Goal: Check status: Check status

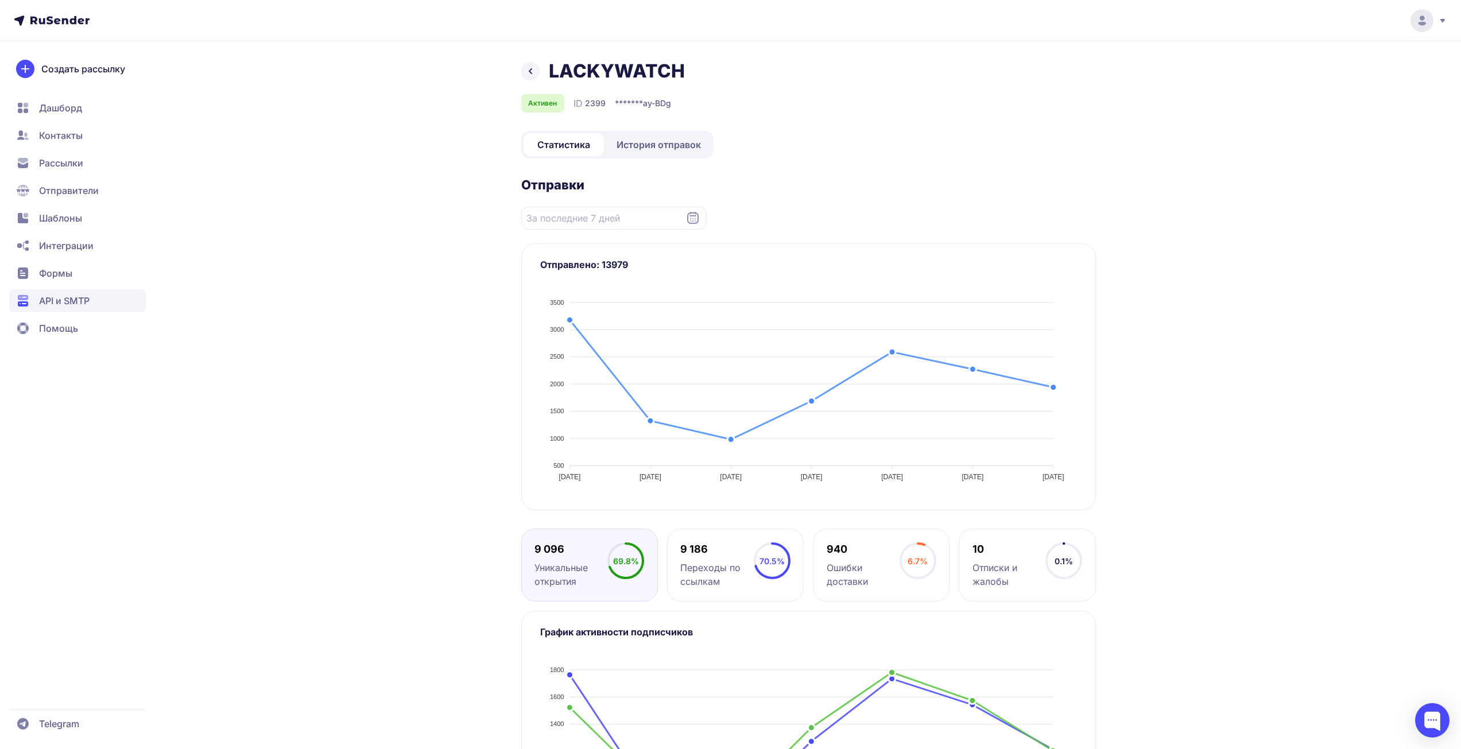
click at [668, 148] on span "История отправок" at bounding box center [659, 145] width 84 height 14
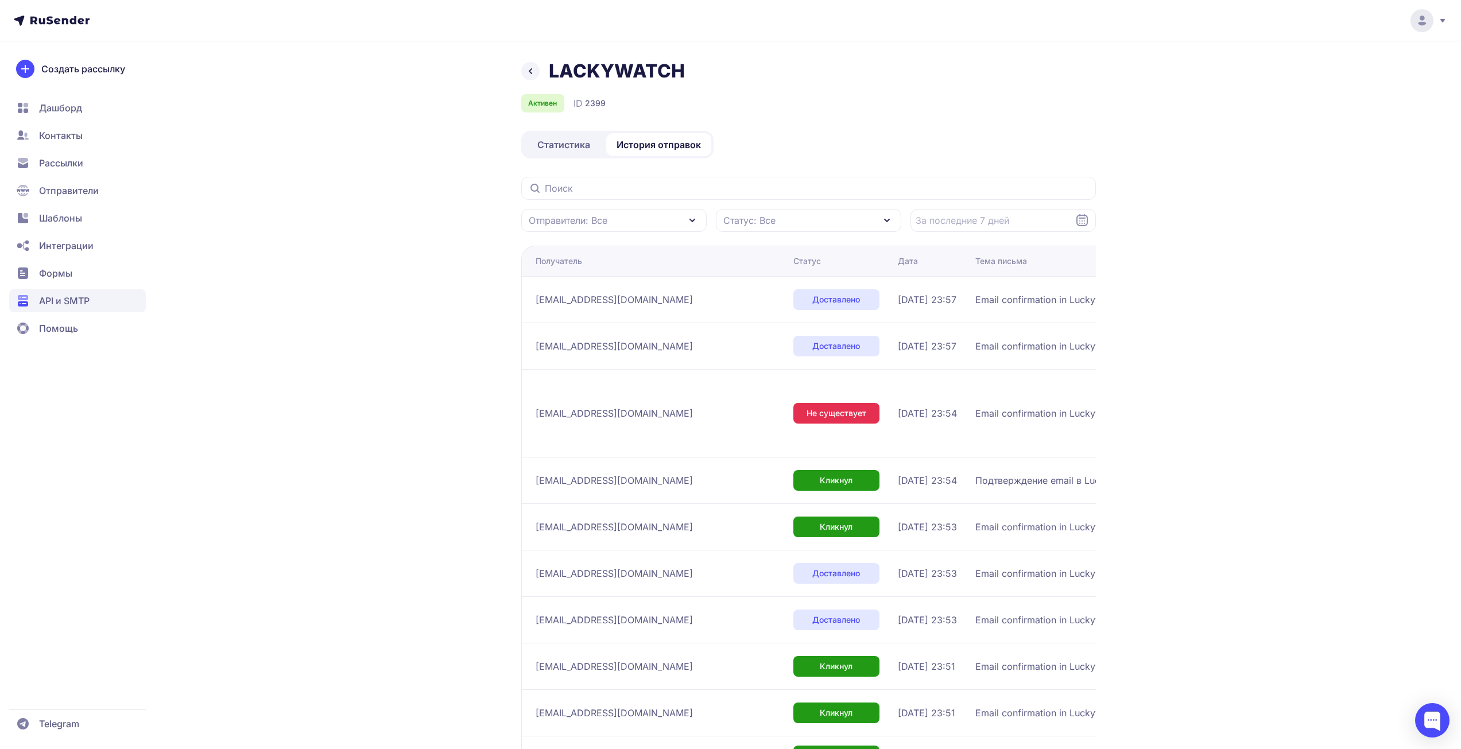
click at [285, 130] on div "LACKYWATCH Активен ID 2399 Статистика История отправок Отправители: Все Статус:…" at bounding box center [730, 423] width 1461 height 846
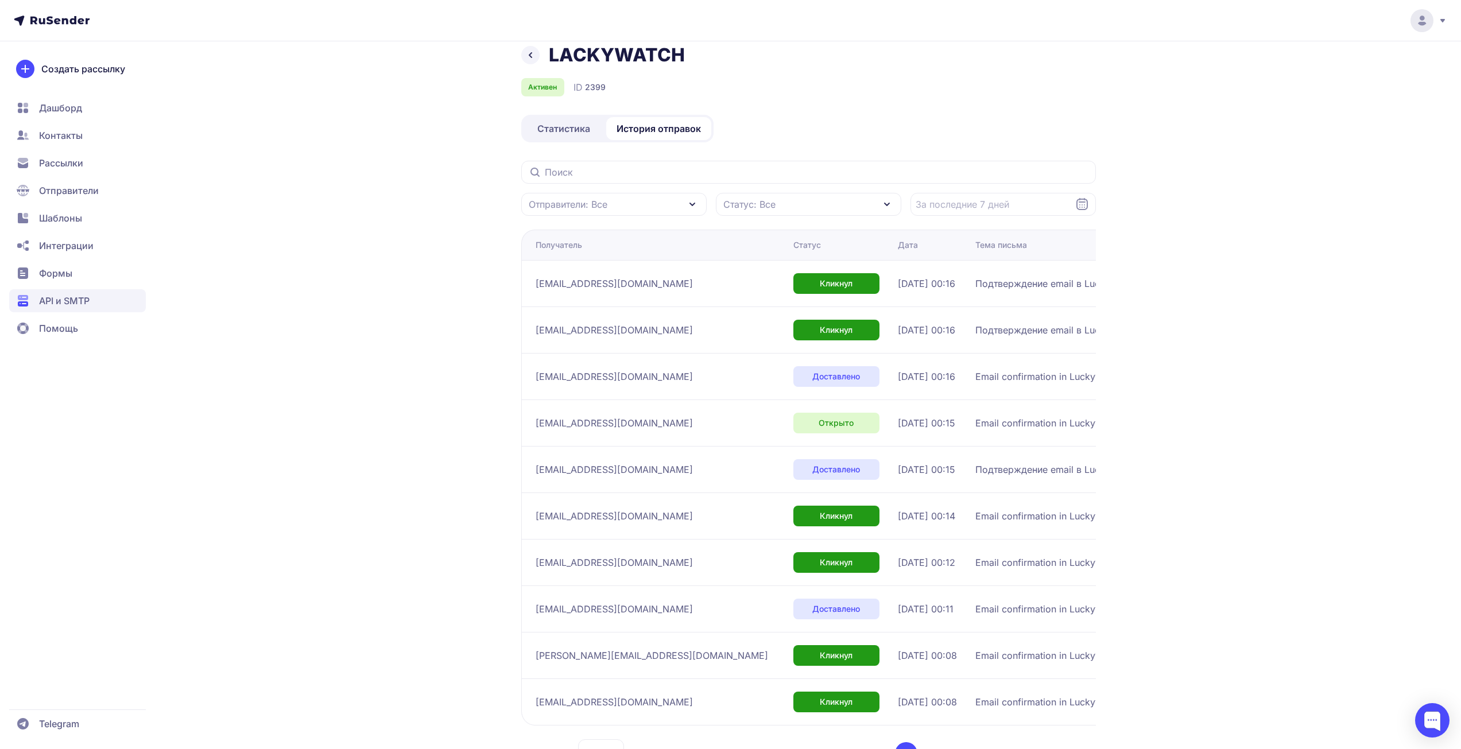
scroll to position [63, 0]
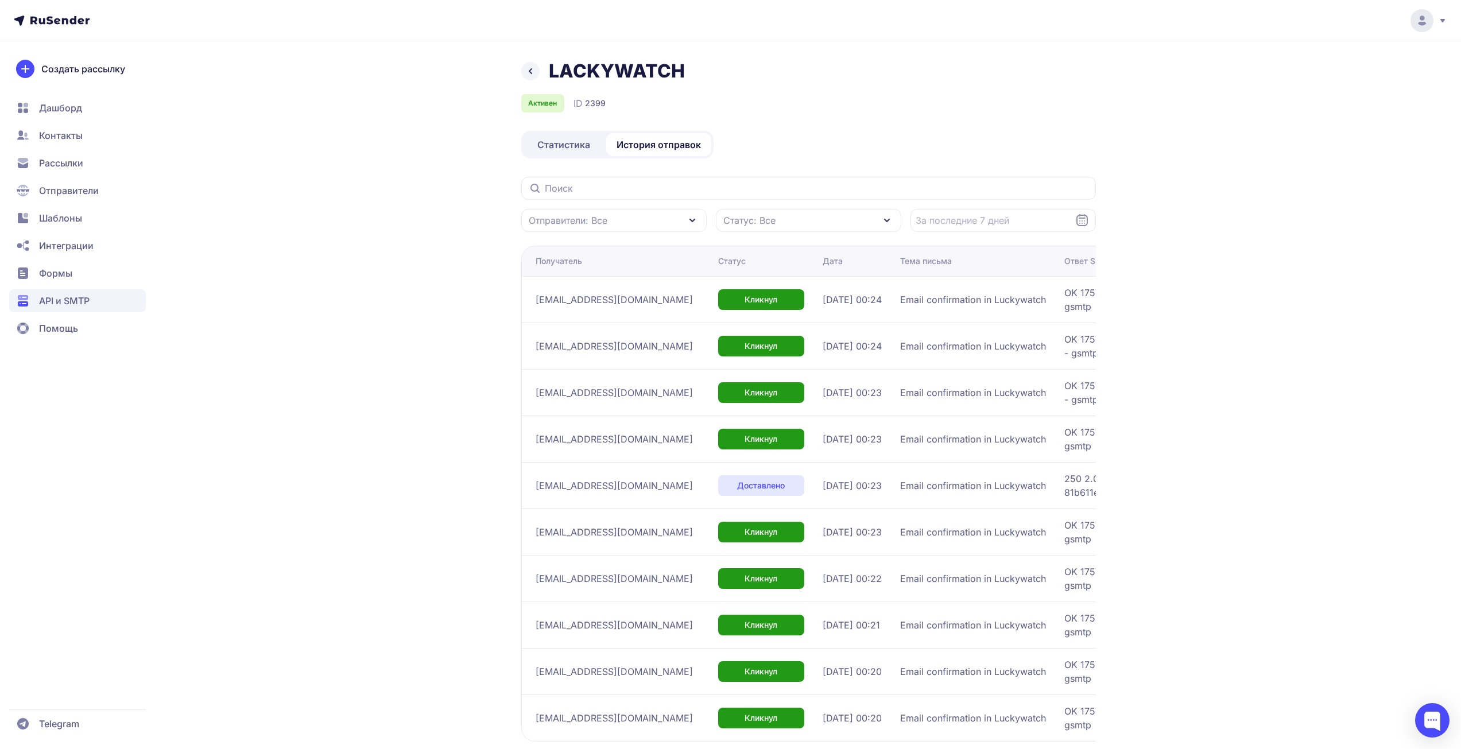
drag, startPoint x: 1248, startPoint y: 652, endPoint x: 1240, endPoint y: 650, distance: 8.9
click at [1248, 652] on div "LACKYWATCH Активен ID 2399 Статистика История отправок Отправители: Все Статус:…" at bounding box center [730, 406] width 1461 height 812
drag, startPoint x: 1374, startPoint y: 473, endPoint x: 1337, endPoint y: 478, distance: 37.7
click at [1373, 473] on div "LACKYWATCH Активен ID 2399 Статистика История отправок Отправители: Все Статус:…" at bounding box center [730, 406] width 1461 height 812
click at [357, 115] on div "LACKYWATCH Активен ID 2399 Статистика История отправок Отправители: Все Статус:…" at bounding box center [730, 436] width 827 height 752
